Goal: Task Accomplishment & Management: Use online tool/utility

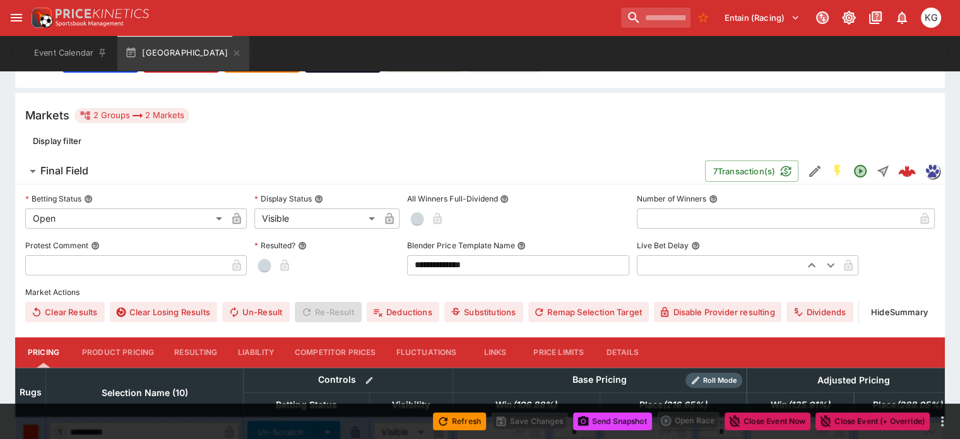
scroll to position [298, 0]
click at [646, 337] on button "Details" at bounding box center [622, 352] width 57 height 30
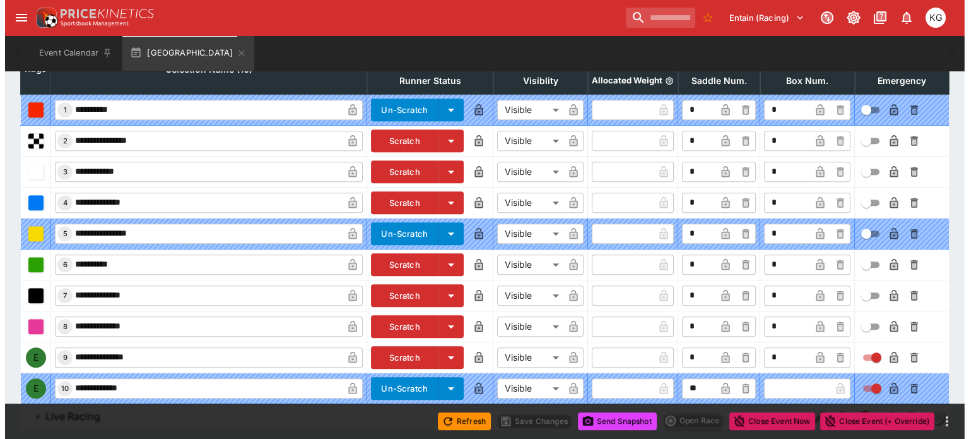
scroll to position [625, 0]
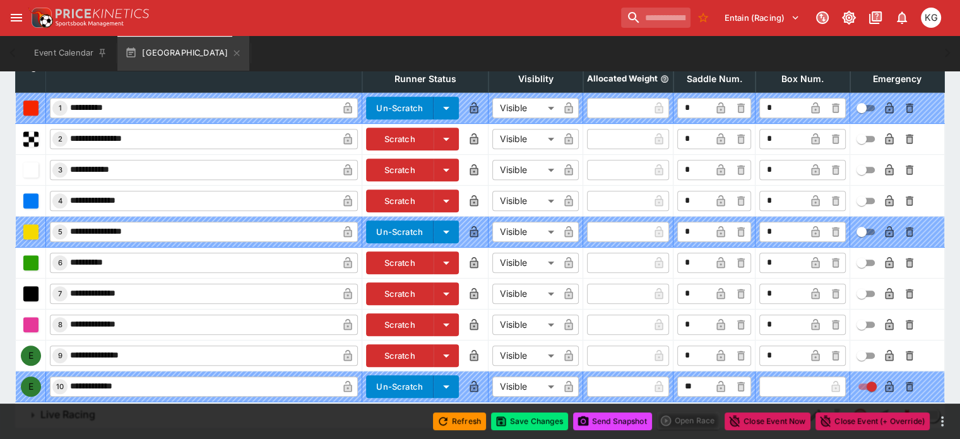
click at [885, 350] on icon "button" at bounding box center [889, 355] width 8 height 11
click at [531, 421] on button "Save Changes" at bounding box center [529, 421] width 77 height 18
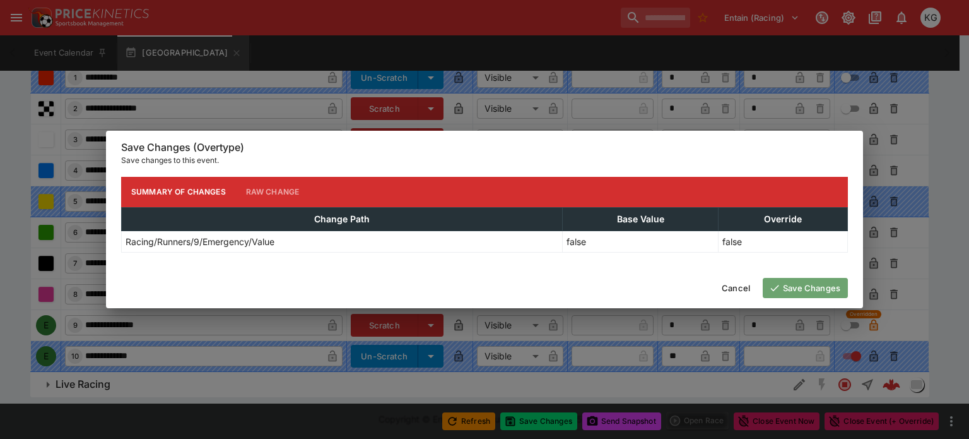
click at [793, 285] on button "Save Changes" at bounding box center [805, 288] width 85 height 20
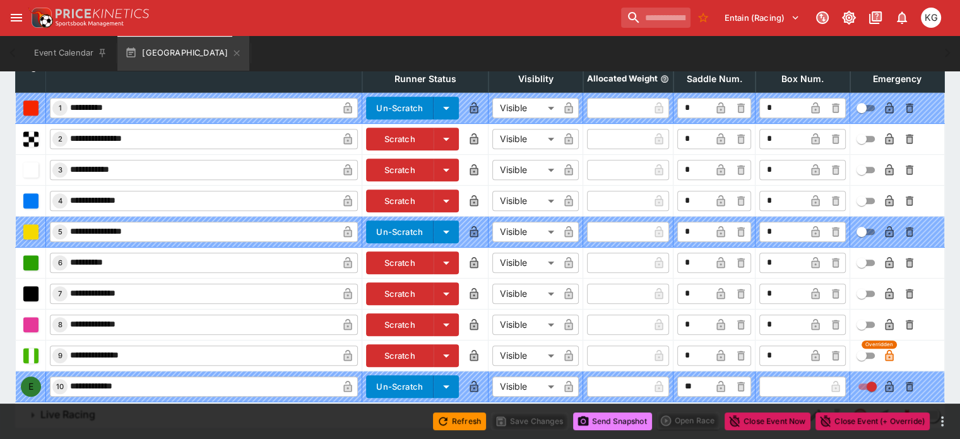
click at [615, 416] on button "Send Snapshot" at bounding box center [612, 421] width 79 height 18
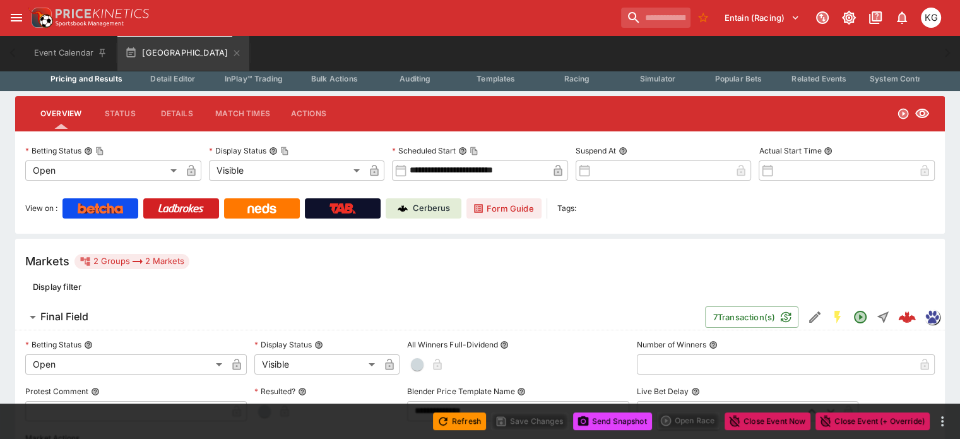
scroll to position [57, 0]
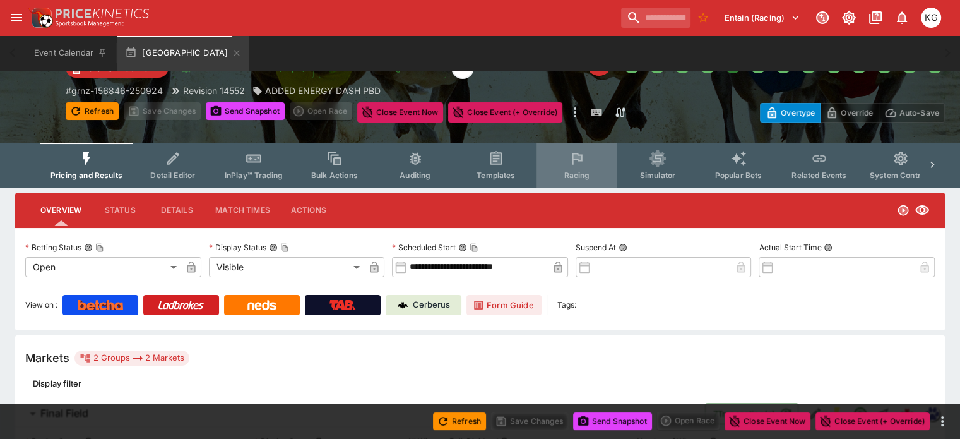
click at [583, 173] on span "Racing" at bounding box center [576, 174] width 26 height 9
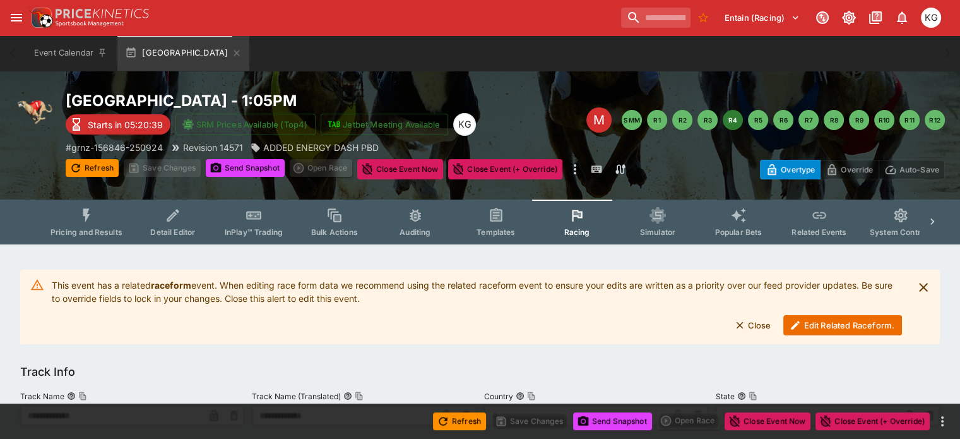
click at [821, 324] on button "Edit Related Raceform." at bounding box center [842, 325] width 119 height 20
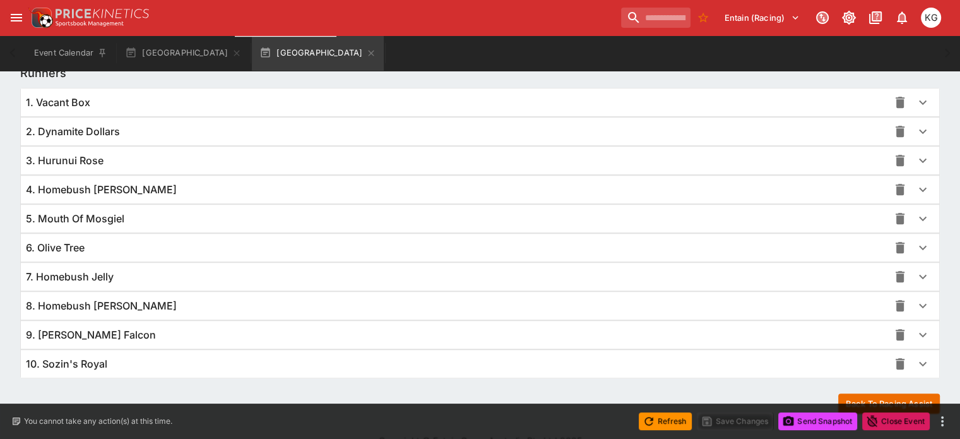
scroll to position [921, 0]
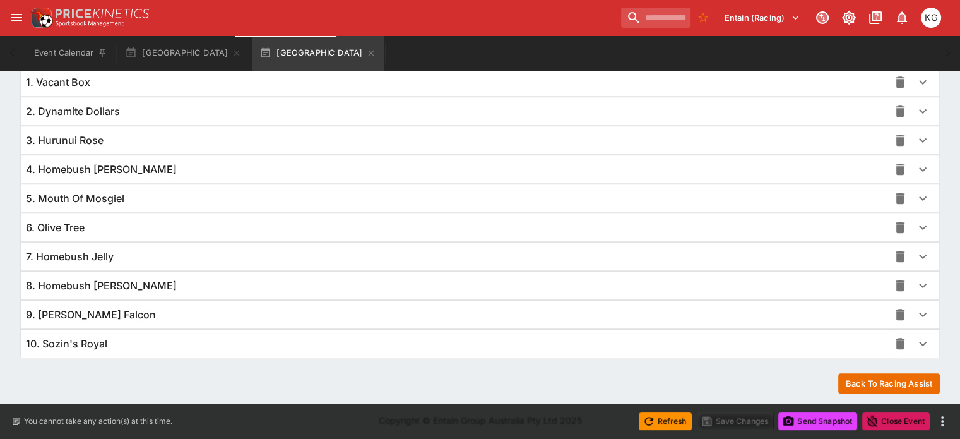
click at [915, 308] on icon "button" at bounding box center [922, 314] width 15 height 15
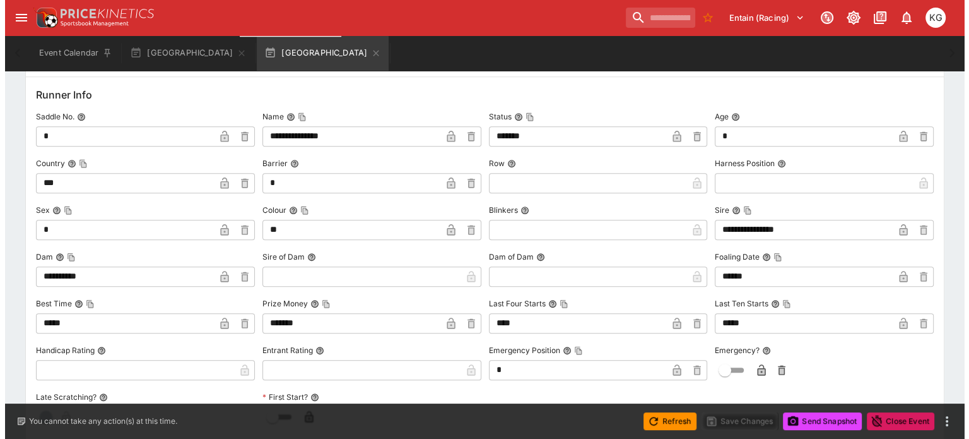
scroll to position [1174, 0]
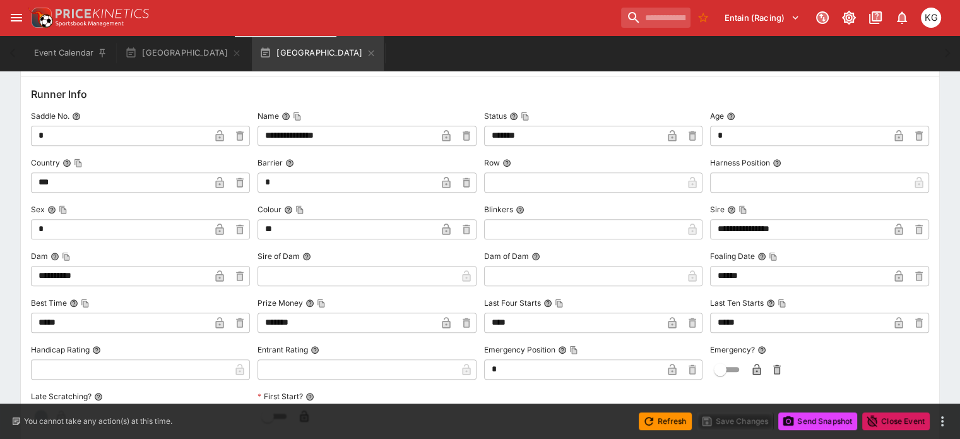
click at [753, 368] on icon "button" at bounding box center [756, 370] width 6 height 5
click at [736, 420] on button "Save Changes" at bounding box center [735, 421] width 77 height 18
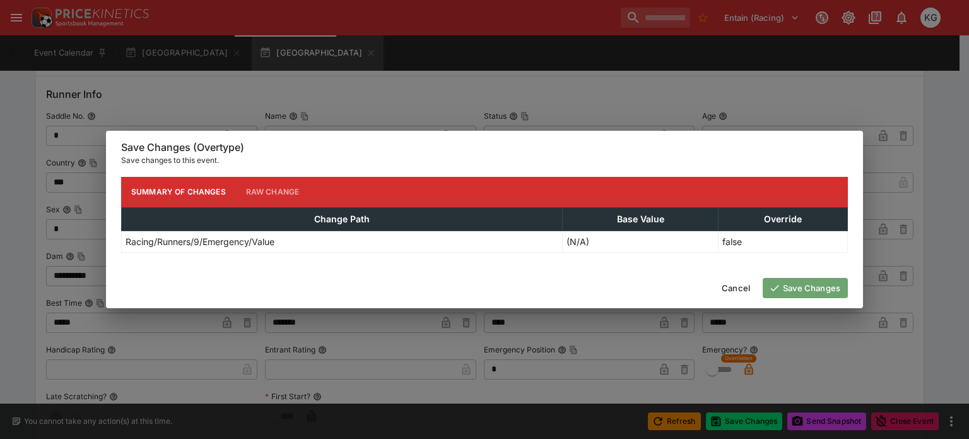
click at [811, 282] on button "Save Changes" at bounding box center [805, 288] width 85 height 20
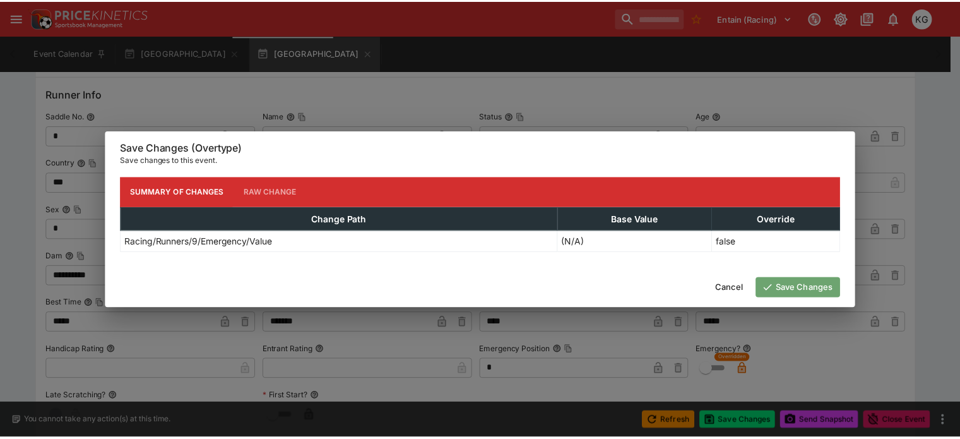
scroll to position [0, 0]
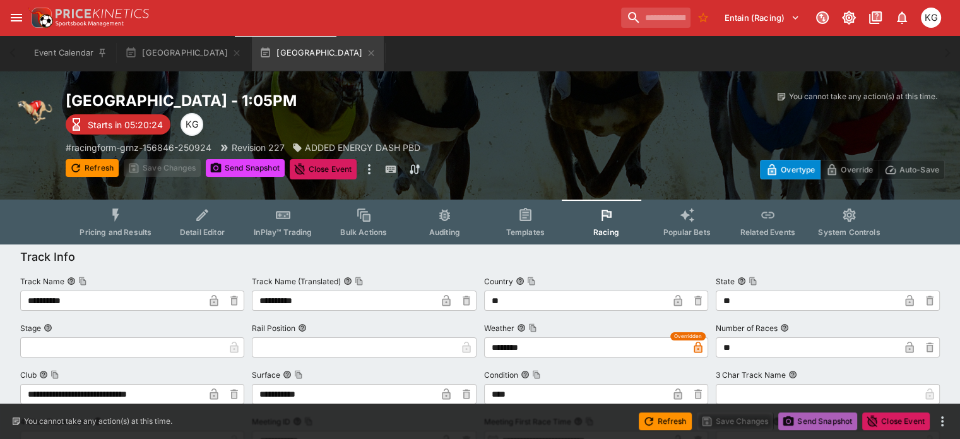
click at [824, 423] on button "Send Snapshot" at bounding box center [817, 421] width 79 height 18
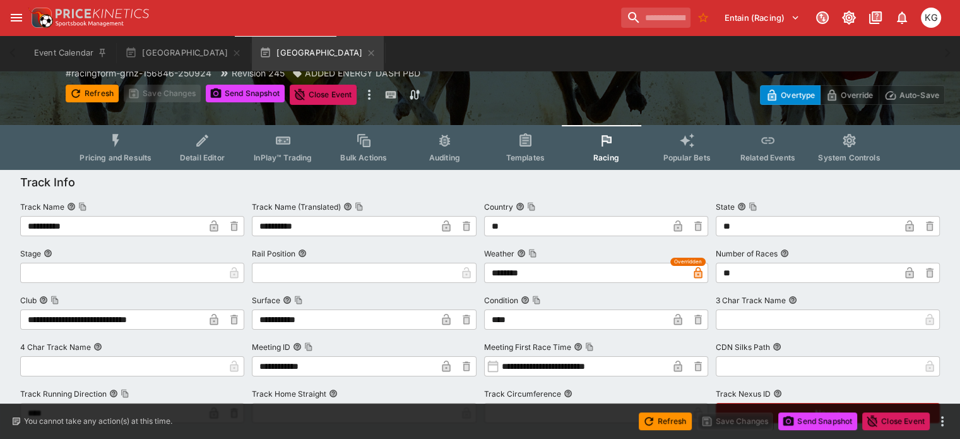
scroll to position [189, 0]
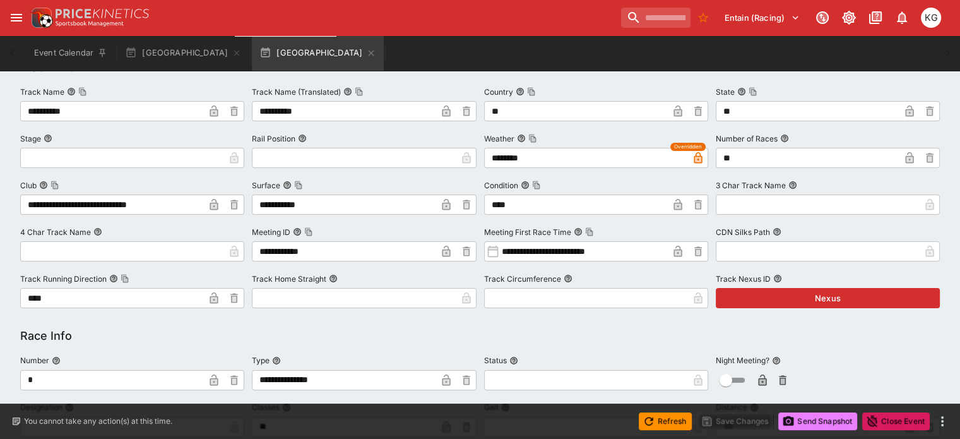
click at [835, 418] on button "Send Snapshot" at bounding box center [817, 421] width 79 height 18
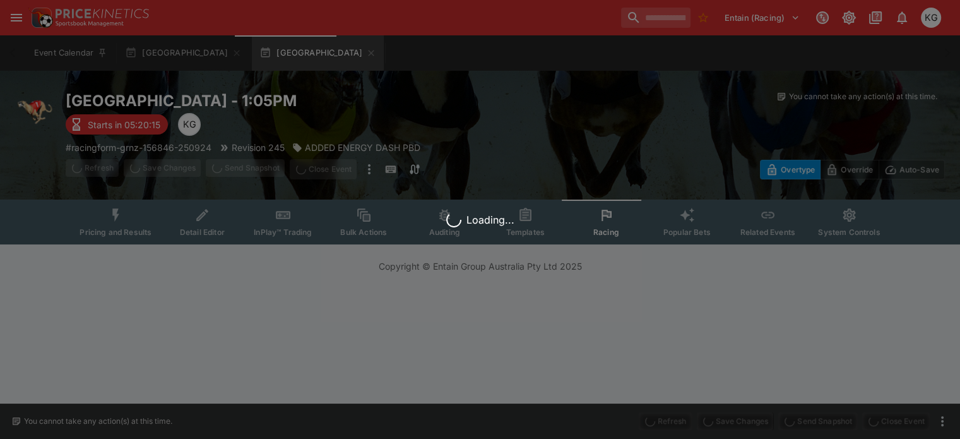
scroll to position [0, 0]
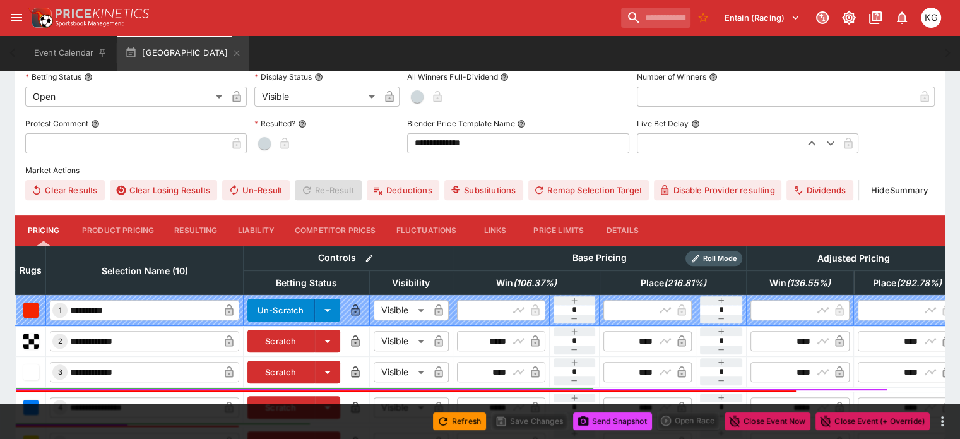
scroll to position [422, 0]
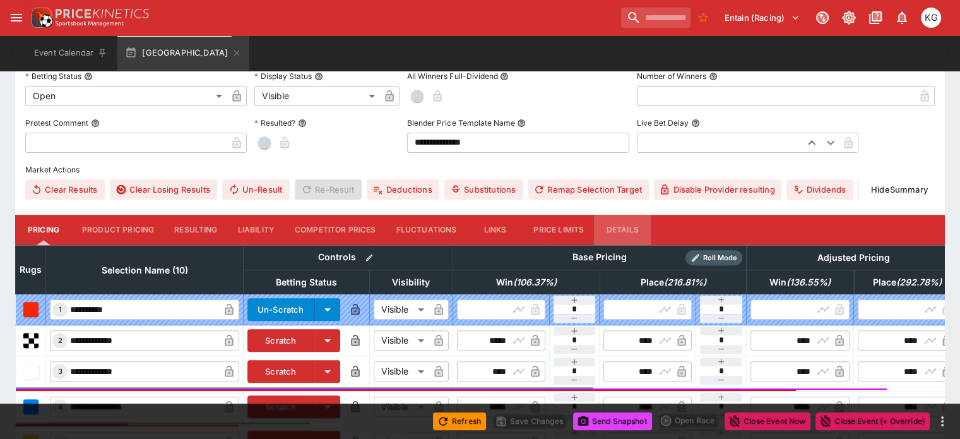
click at [639, 215] on button "Details" at bounding box center [622, 230] width 57 height 30
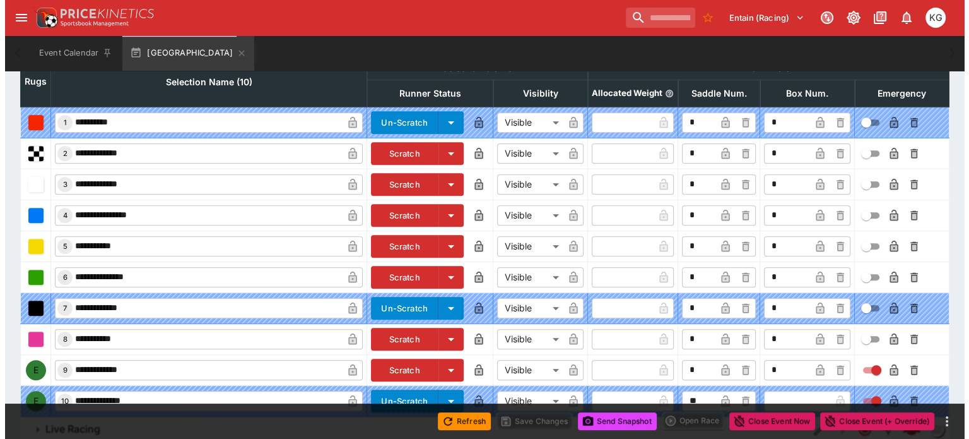
scroll to position [611, 0]
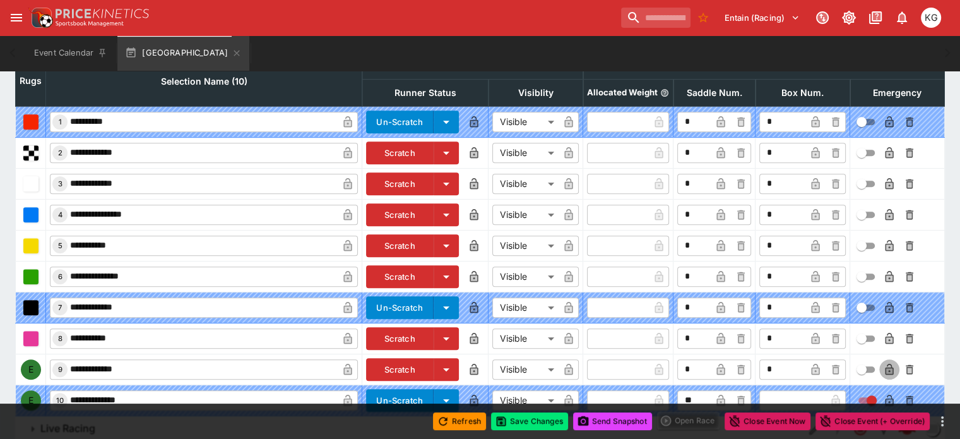
click at [883, 363] on icon "button" at bounding box center [889, 369] width 13 height 13
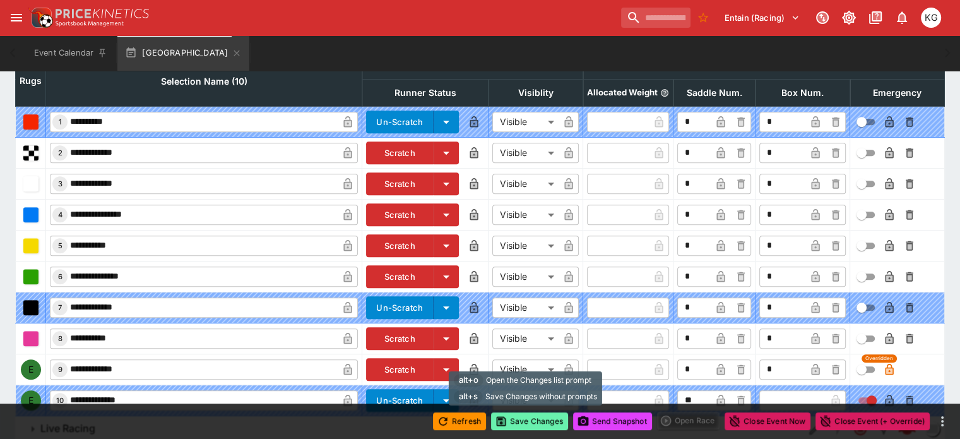
click at [524, 421] on button "Save Changes" at bounding box center [529, 421] width 77 height 18
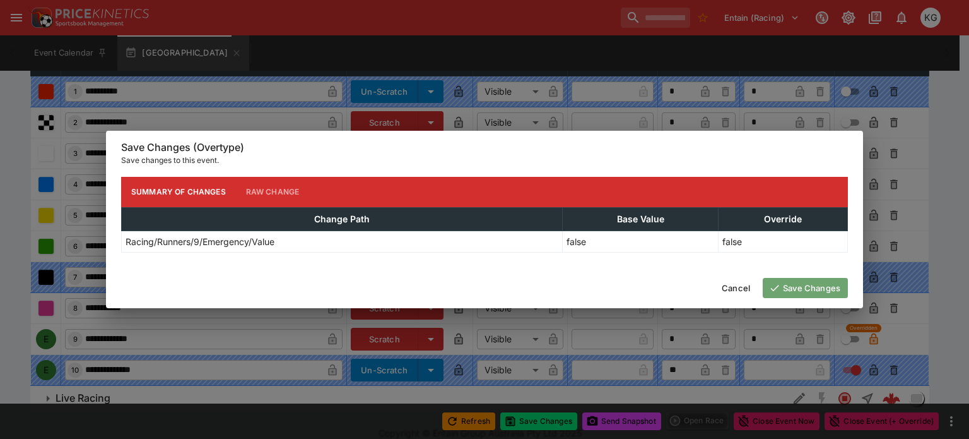
click at [817, 280] on button "Save Changes" at bounding box center [805, 288] width 85 height 20
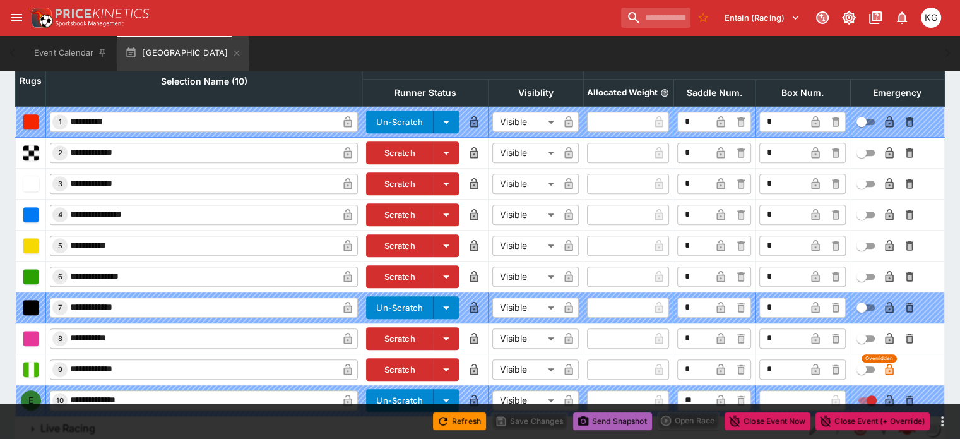
click at [626, 419] on button "Send Snapshot" at bounding box center [612, 421] width 79 height 18
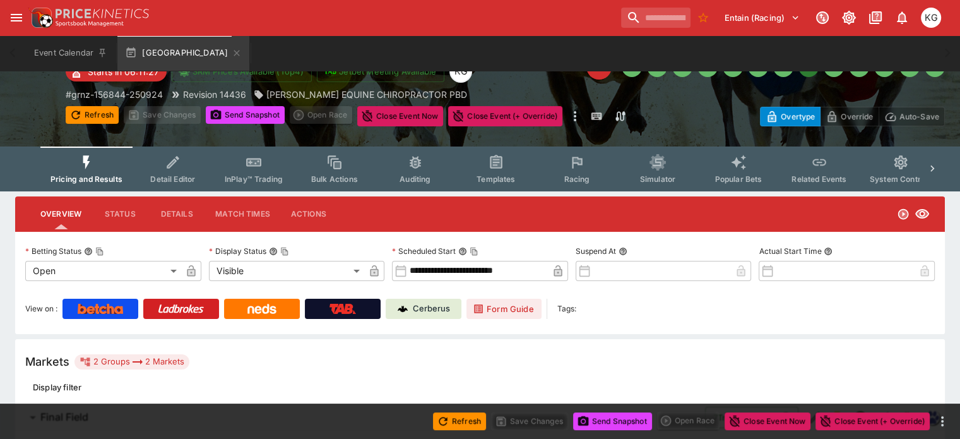
scroll to position [43, 0]
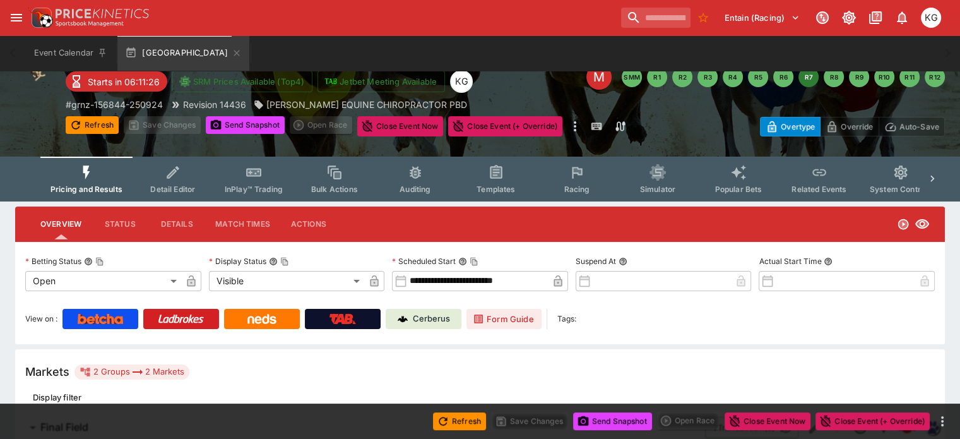
click at [589, 181] on button "Racing" at bounding box center [576, 178] width 81 height 45
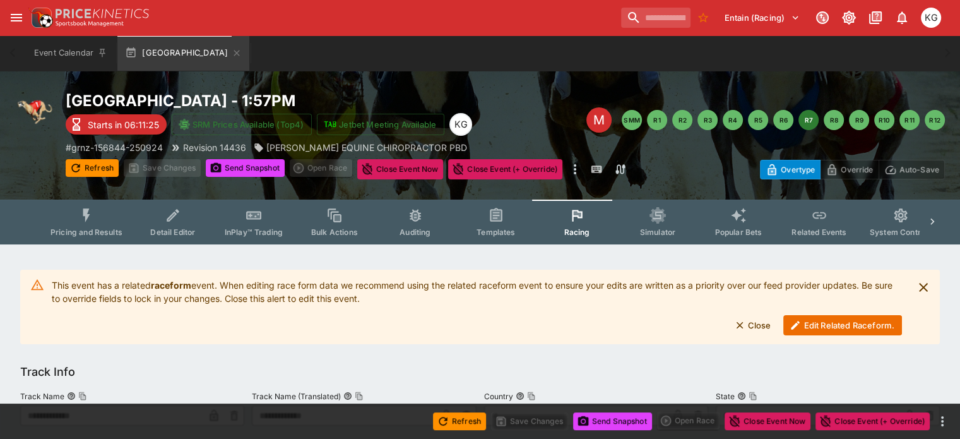
click at [832, 322] on button "Edit Related Raceform." at bounding box center [842, 325] width 119 height 20
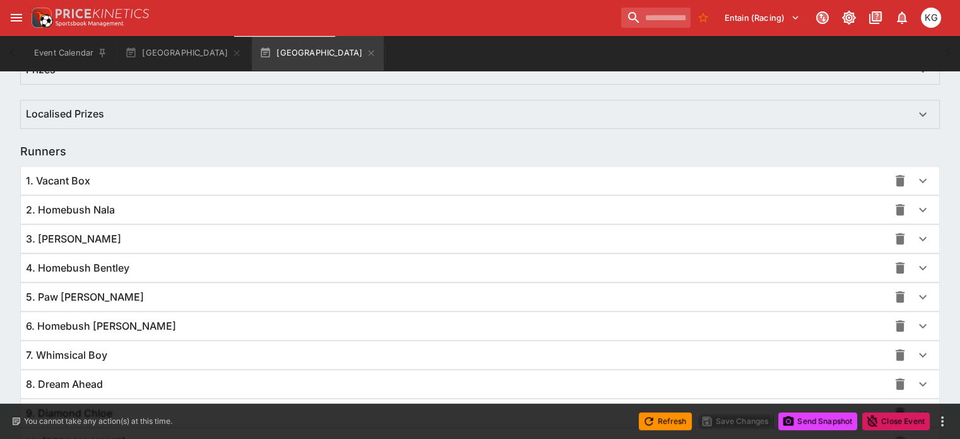
scroll to position [921, 0]
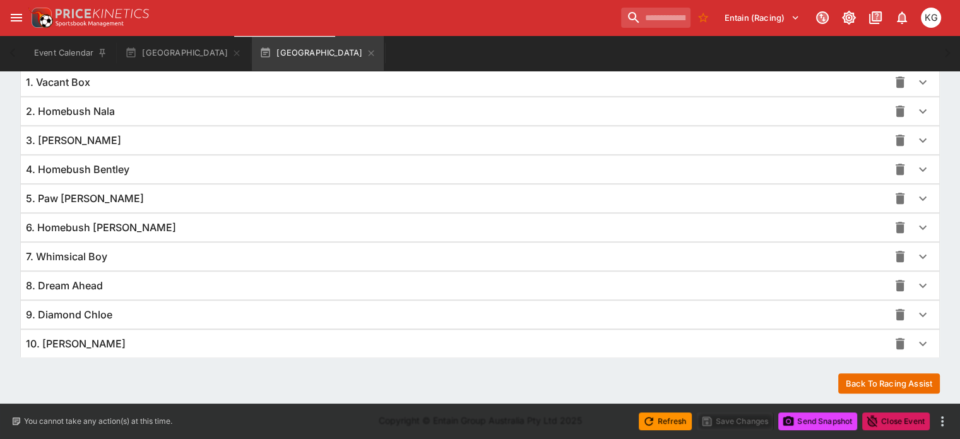
click at [915, 307] on icon "button" at bounding box center [922, 314] width 15 height 15
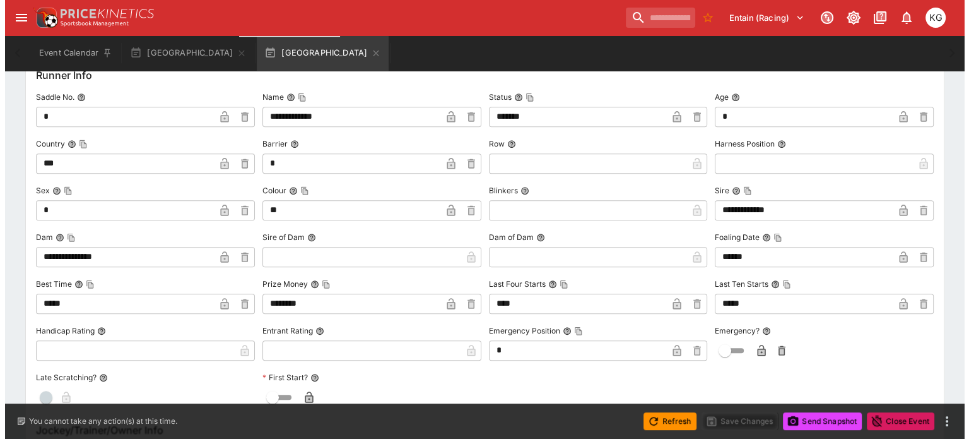
scroll to position [1237, 0]
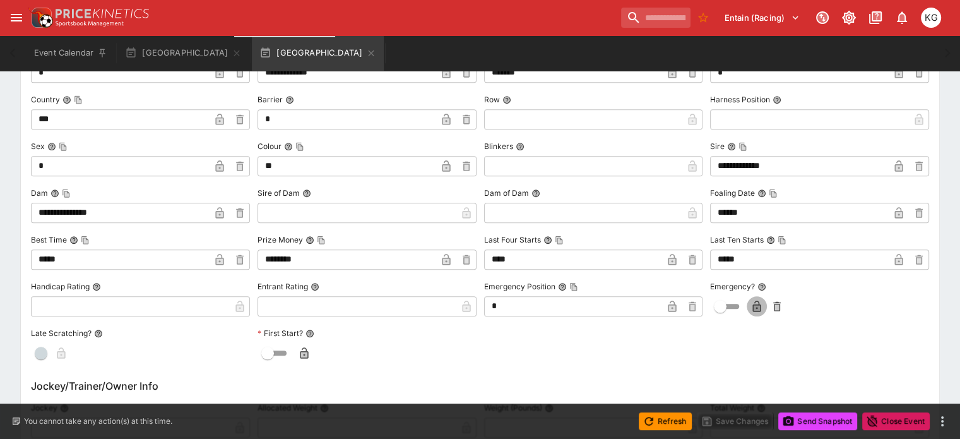
click at [753, 305] on icon "button" at bounding box center [756, 307] width 6 height 5
click at [741, 423] on button "Save Changes" at bounding box center [735, 421] width 77 height 18
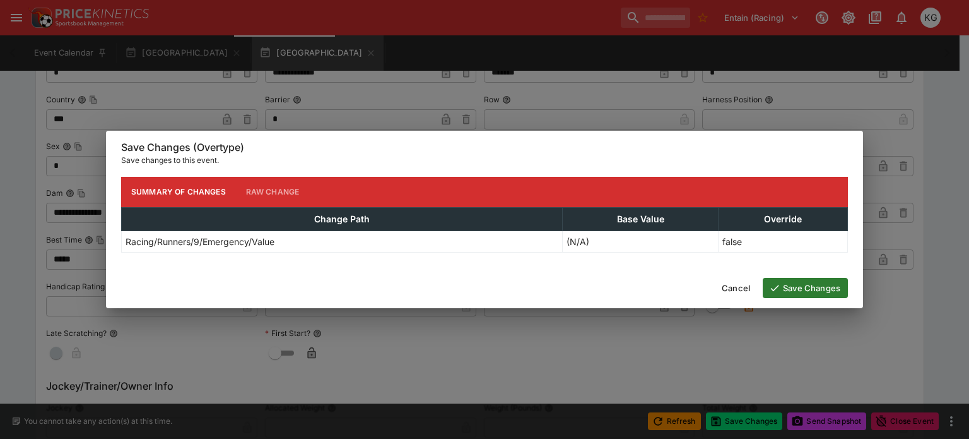
click at [825, 288] on button "Save Changes" at bounding box center [805, 288] width 85 height 20
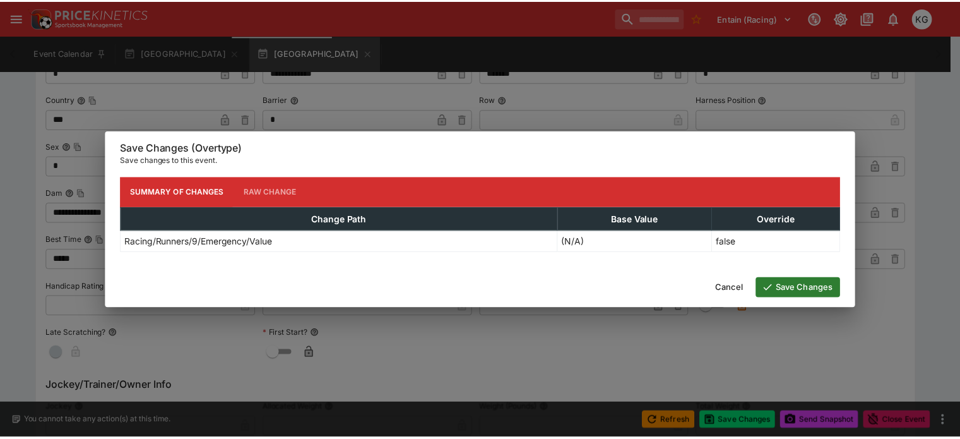
scroll to position [0, 0]
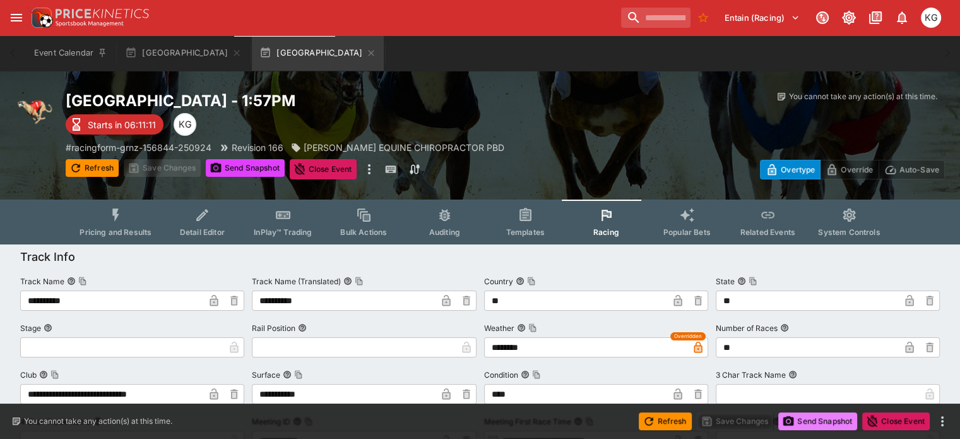
click at [816, 421] on button "Send Snapshot" at bounding box center [817, 421] width 79 height 18
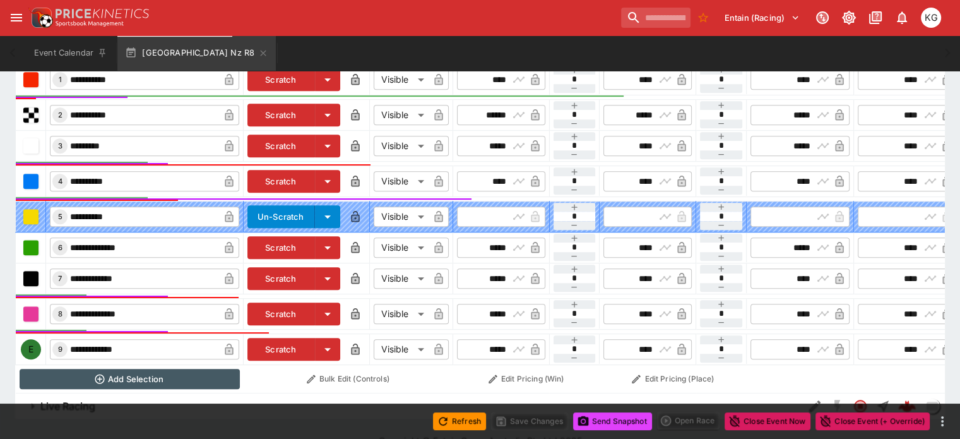
scroll to position [525, 0]
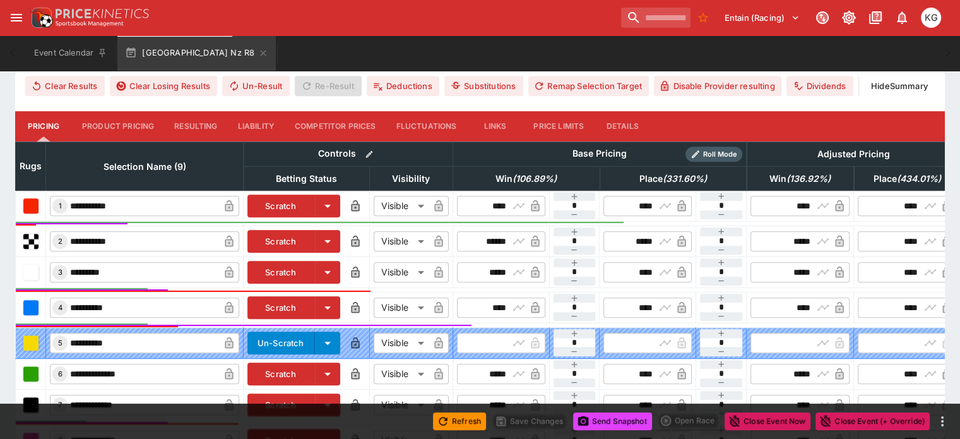
click at [648, 111] on button "Details" at bounding box center [622, 126] width 57 height 30
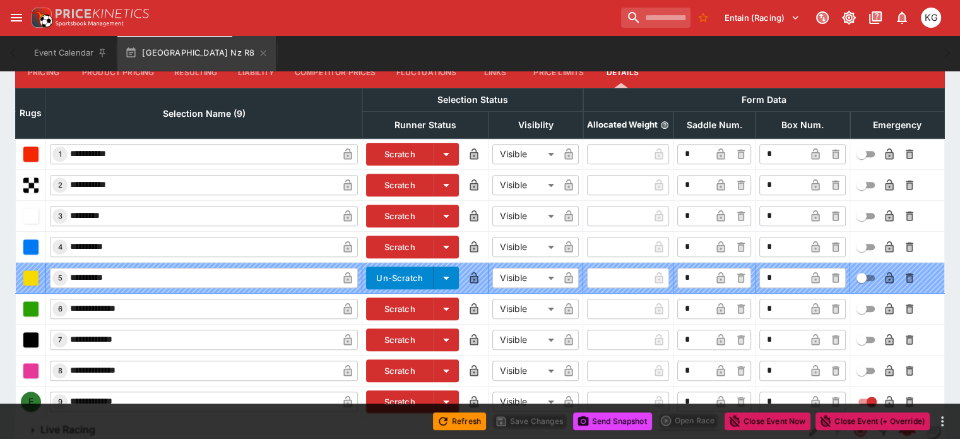
scroll to position [594, 0]
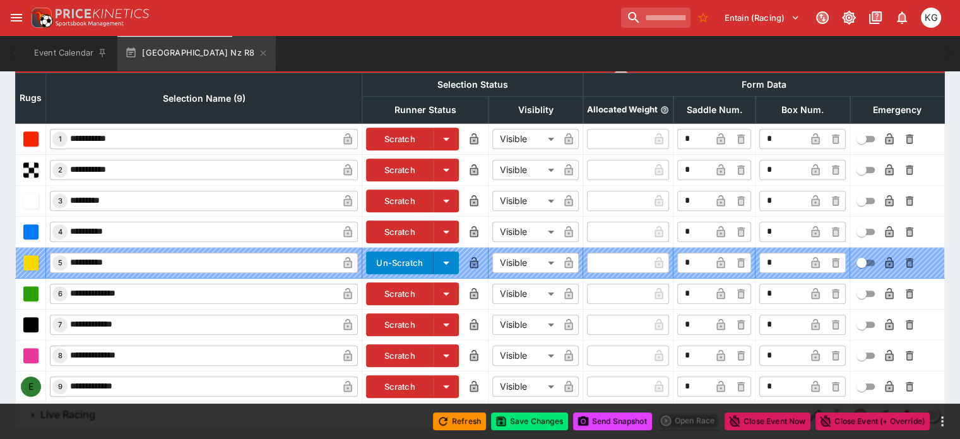
click at [883, 380] on icon "button" at bounding box center [889, 386] width 13 height 13
click at [532, 421] on button "Save Changes" at bounding box center [529, 421] width 77 height 18
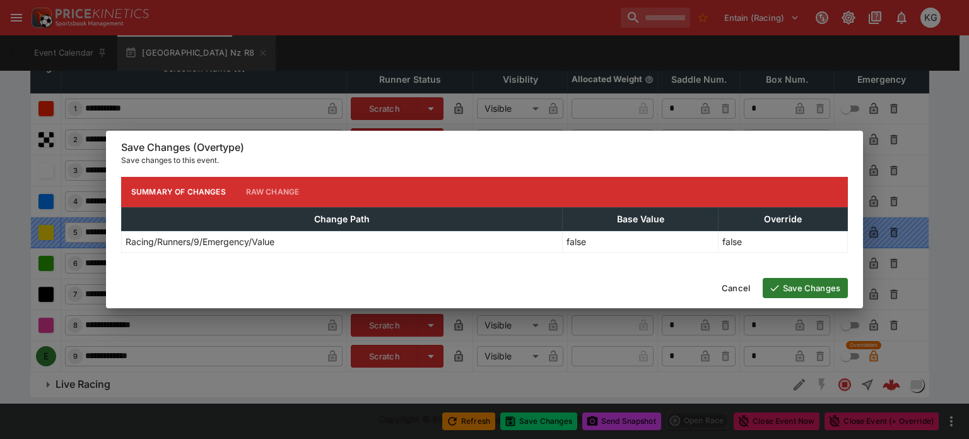
click at [817, 276] on div "Cancel Save Changes" at bounding box center [484, 288] width 757 height 40
click at [817, 286] on button "Save Changes" at bounding box center [805, 288] width 85 height 20
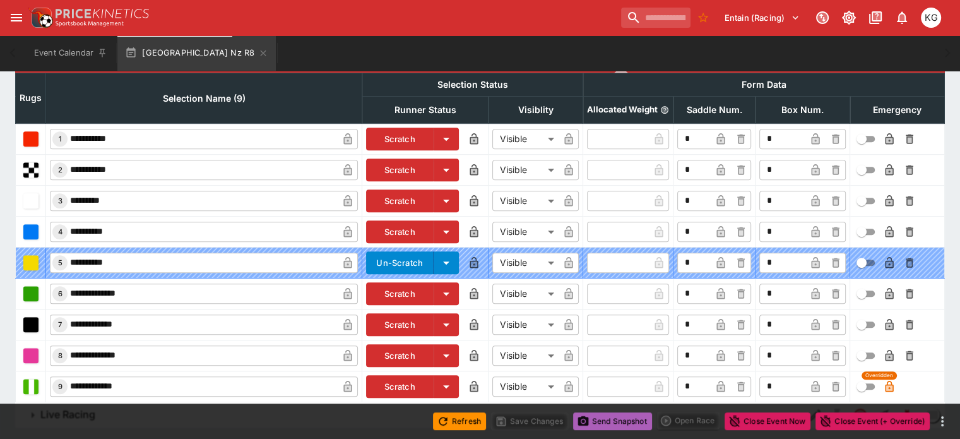
click at [622, 420] on button "Send Snapshot" at bounding box center [612, 421] width 79 height 18
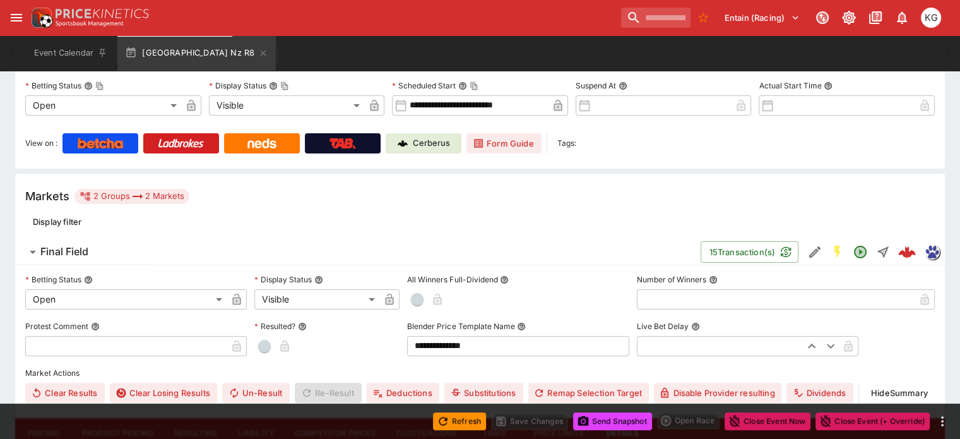
scroll to position [89, 0]
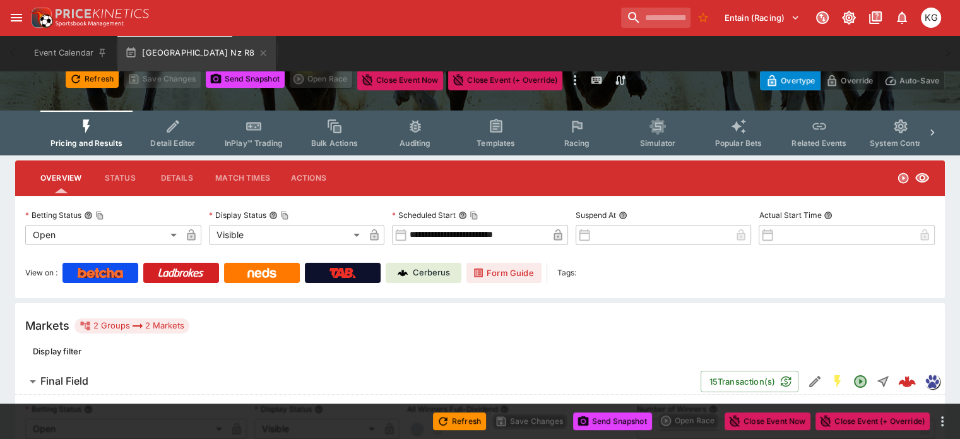
click at [589, 141] on span "Racing" at bounding box center [576, 142] width 26 height 9
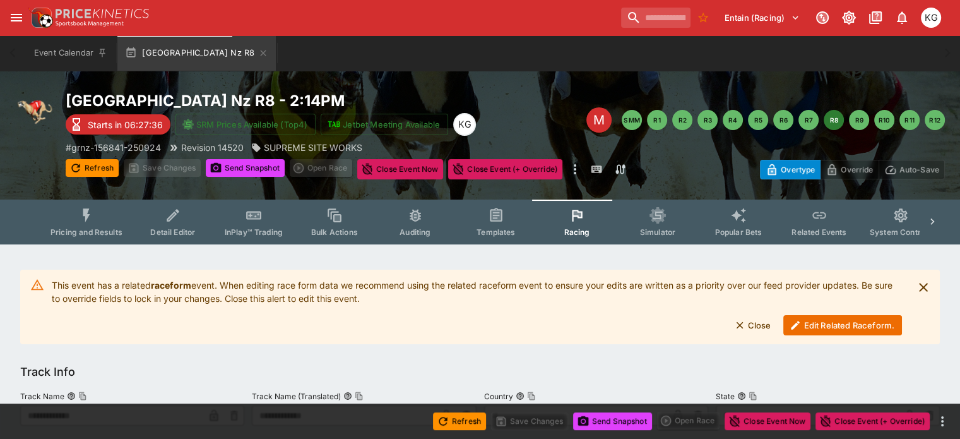
click at [815, 325] on button "Edit Related Raceform." at bounding box center [842, 325] width 119 height 20
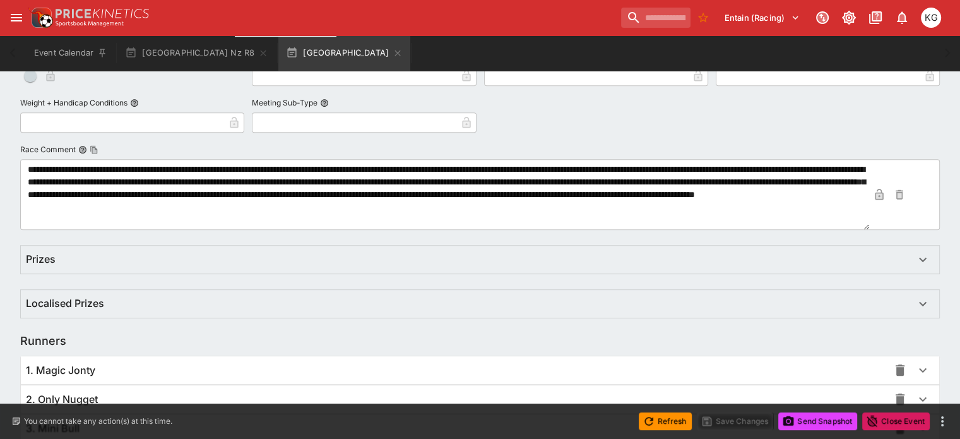
scroll to position [890, 0]
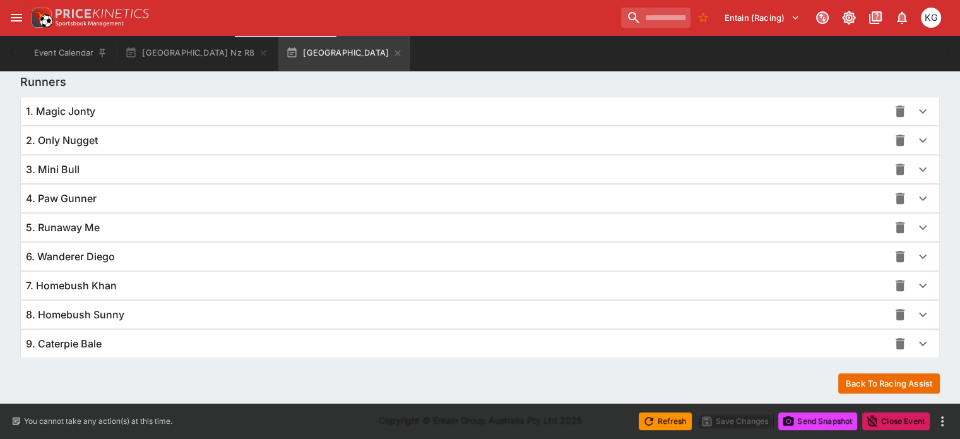
click at [915, 338] on icon "button" at bounding box center [922, 343] width 15 height 15
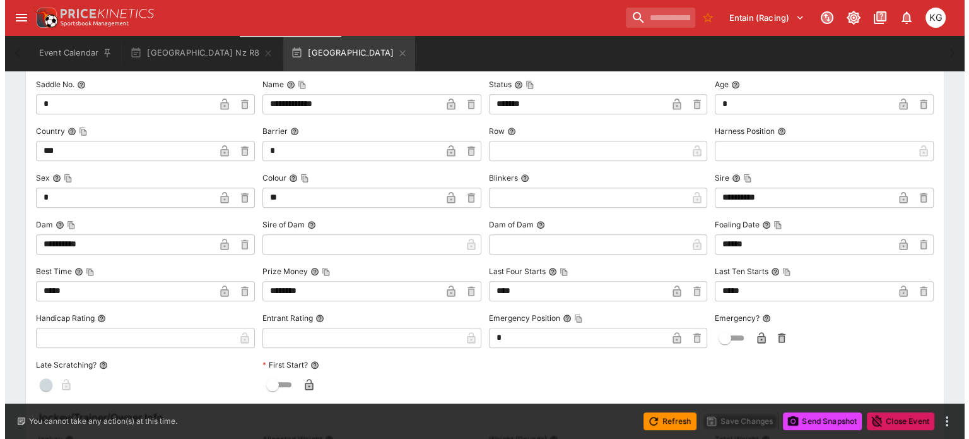
scroll to position [1205, 0]
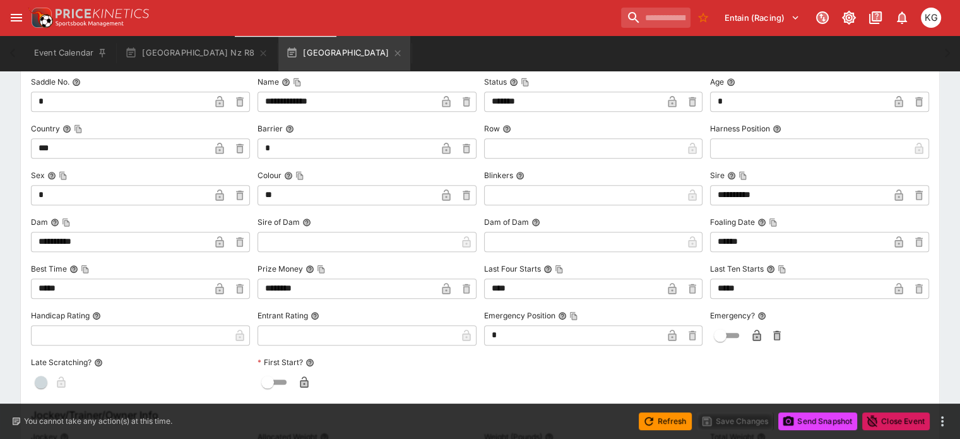
click at [753, 330] on icon "button" at bounding box center [757, 334] width 8 height 11
click at [673, 421] on button "Refresh" at bounding box center [665, 421] width 53 height 18
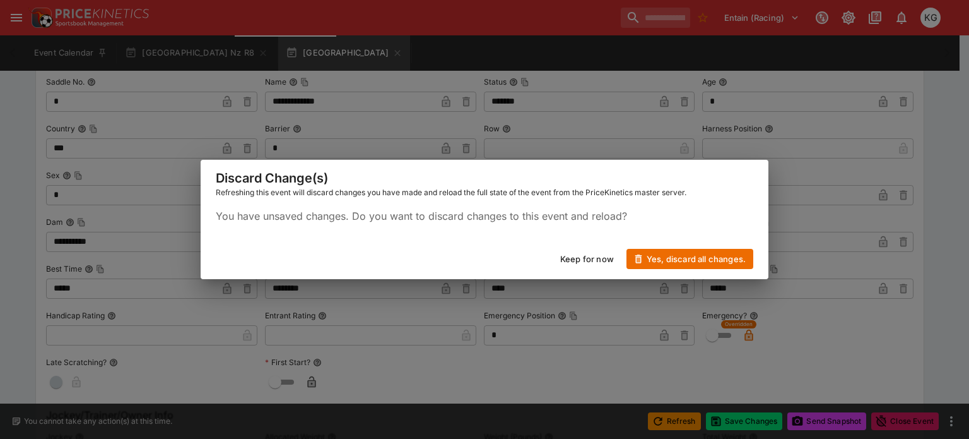
click at [596, 261] on button "Keep for now" at bounding box center [587, 259] width 69 height 20
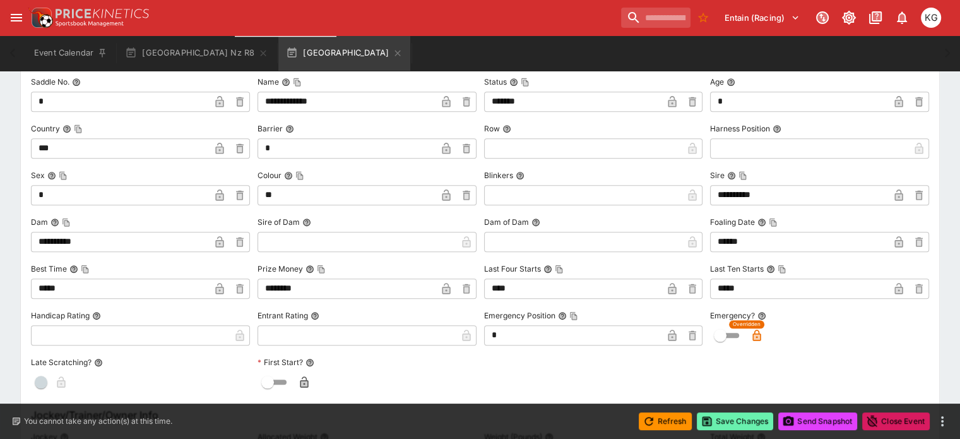
click at [731, 420] on button "Save Changes" at bounding box center [735, 421] width 77 height 18
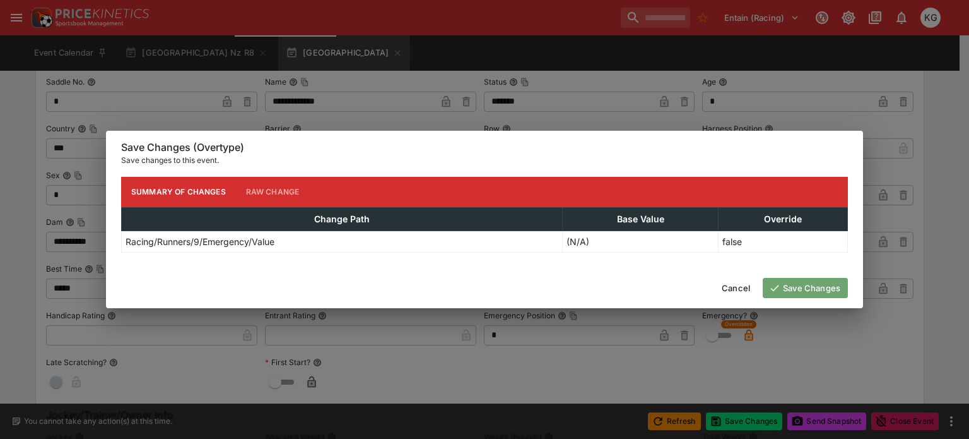
click at [824, 279] on button "Save Changes" at bounding box center [805, 288] width 85 height 20
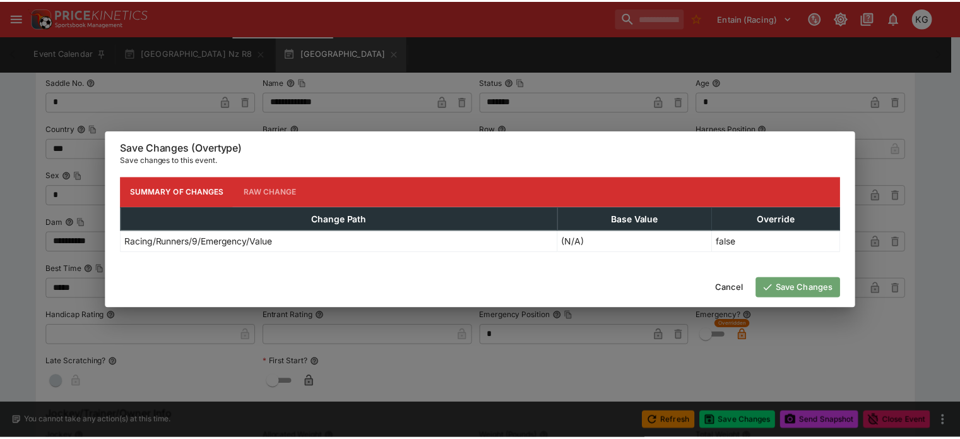
scroll to position [0, 0]
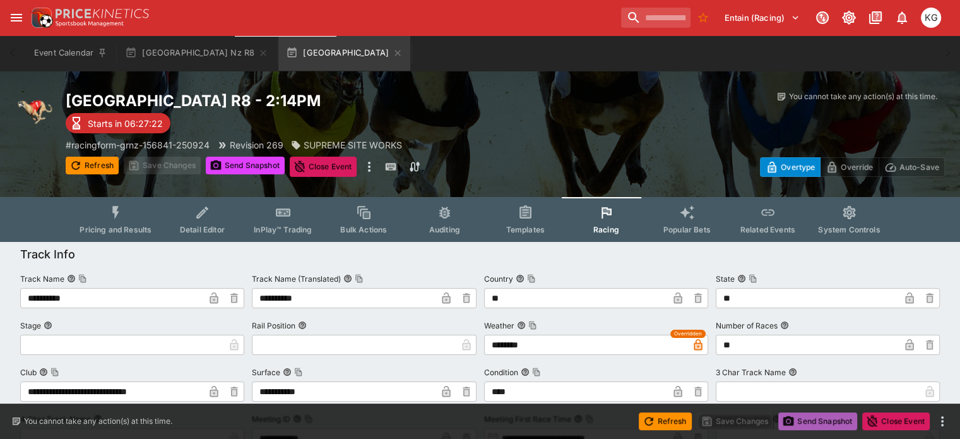
click at [825, 415] on button "Send Snapshot" at bounding box center [817, 421] width 79 height 18
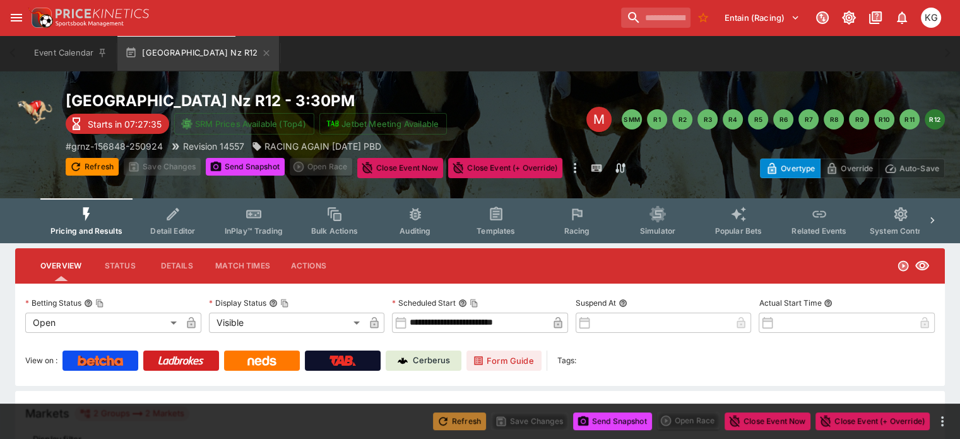
click at [468, 418] on button "Refresh" at bounding box center [459, 421] width 53 height 18
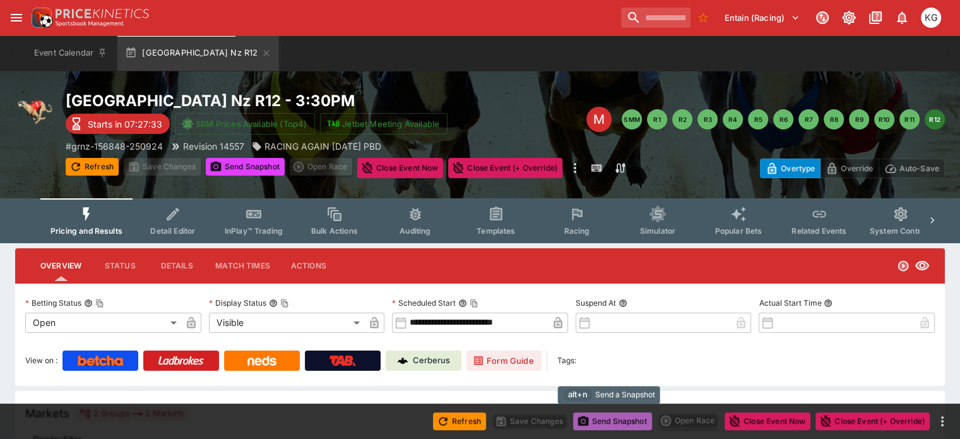
click at [609, 414] on button "Send Snapshot" at bounding box center [612, 421] width 79 height 18
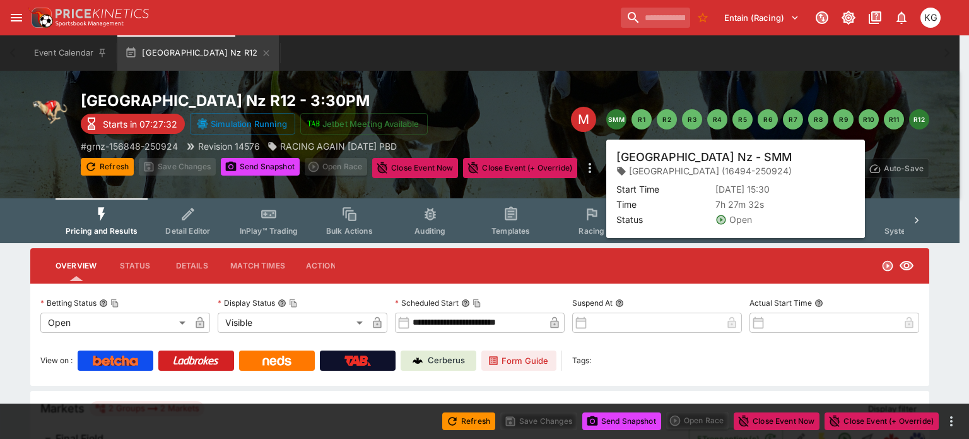
click at [619, 117] on button "SMM" at bounding box center [616, 119] width 20 height 20
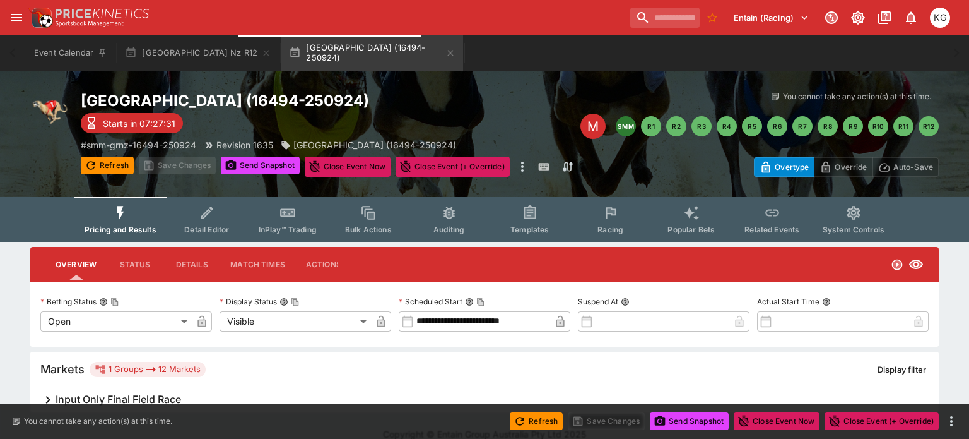
type input "**********"
type input "*******"
type input "**********"
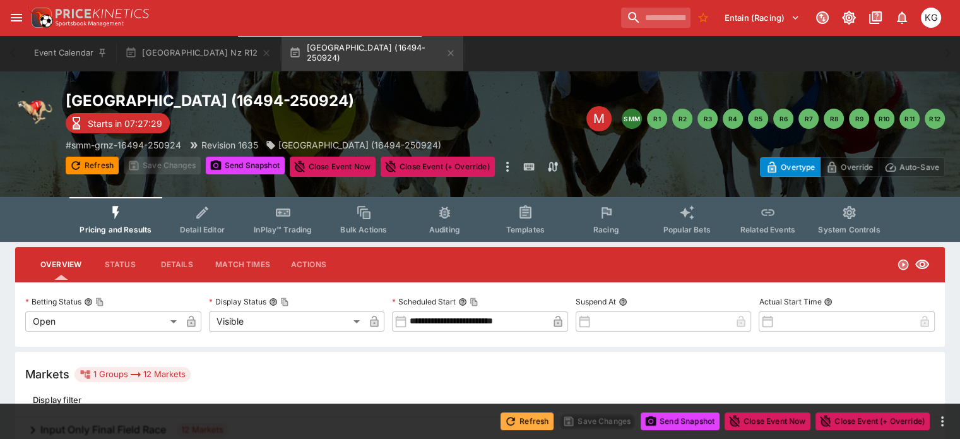
click at [528, 418] on button "Refresh" at bounding box center [526, 421] width 53 height 18
click at [672, 420] on button "Send Snapshot" at bounding box center [679, 421] width 79 height 18
